Goal: Communication & Community: Answer question/provide support

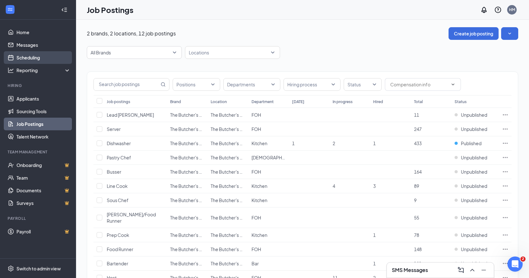
click at [29, 58] on link "Scheduling" at bounding box center [43, 57] width 54 height 13
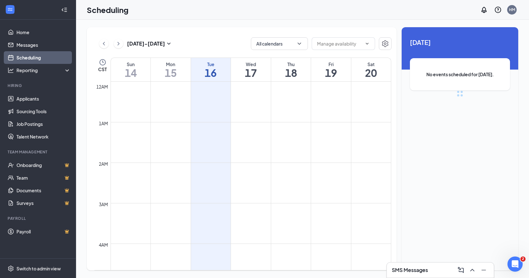
scroll to position [311, 0]
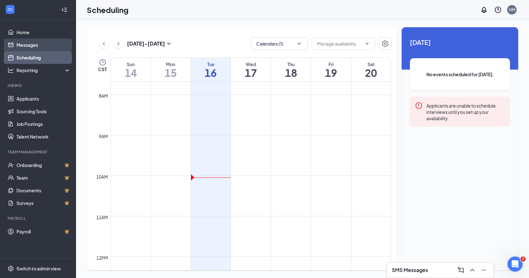
click at [28, 43] on link "Messages" at bounding box center [43, 45] width 54 height 13
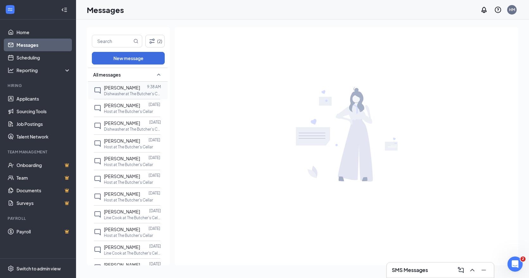
click at [148, 90] on div "9:38 AM" at bounding box center [154, 87] width 14 height 7
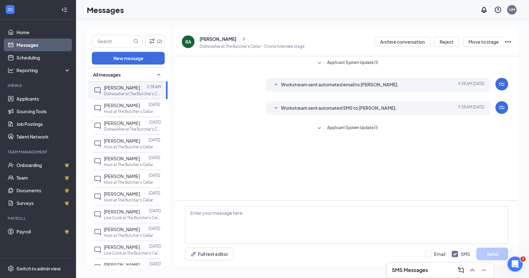
click at [277, 107] on icon "SmallChevronDown" at bounding box center [276, 108] width 8 height 8
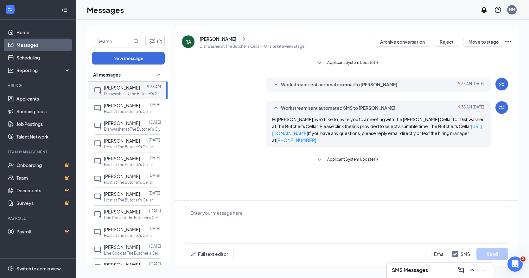
click at [319, 159] on icon "SmallChevronDown" at bounding box center [319, 160] width 8 height 8
click at [112, 127] on p "Dishwasher at The Butcher's Cellar" at bounding box center [132, 129] width 57 height 5
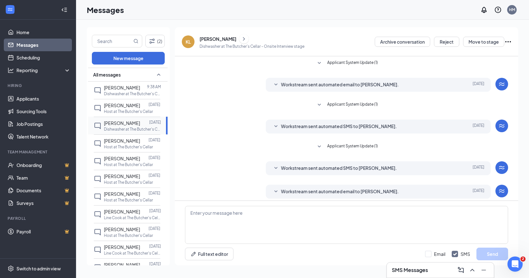
scroll to position [4, 0]
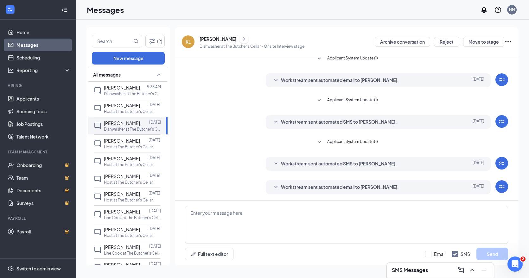
click at [276, 187] on icon "SmallChevronDown" at bounding box center [276, 188] width 8 height 8
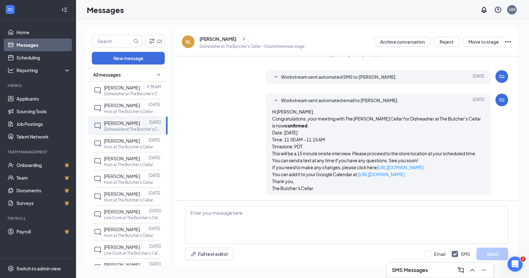
scroll to position [92, 0]
